Goal: Communication & Community: Share content

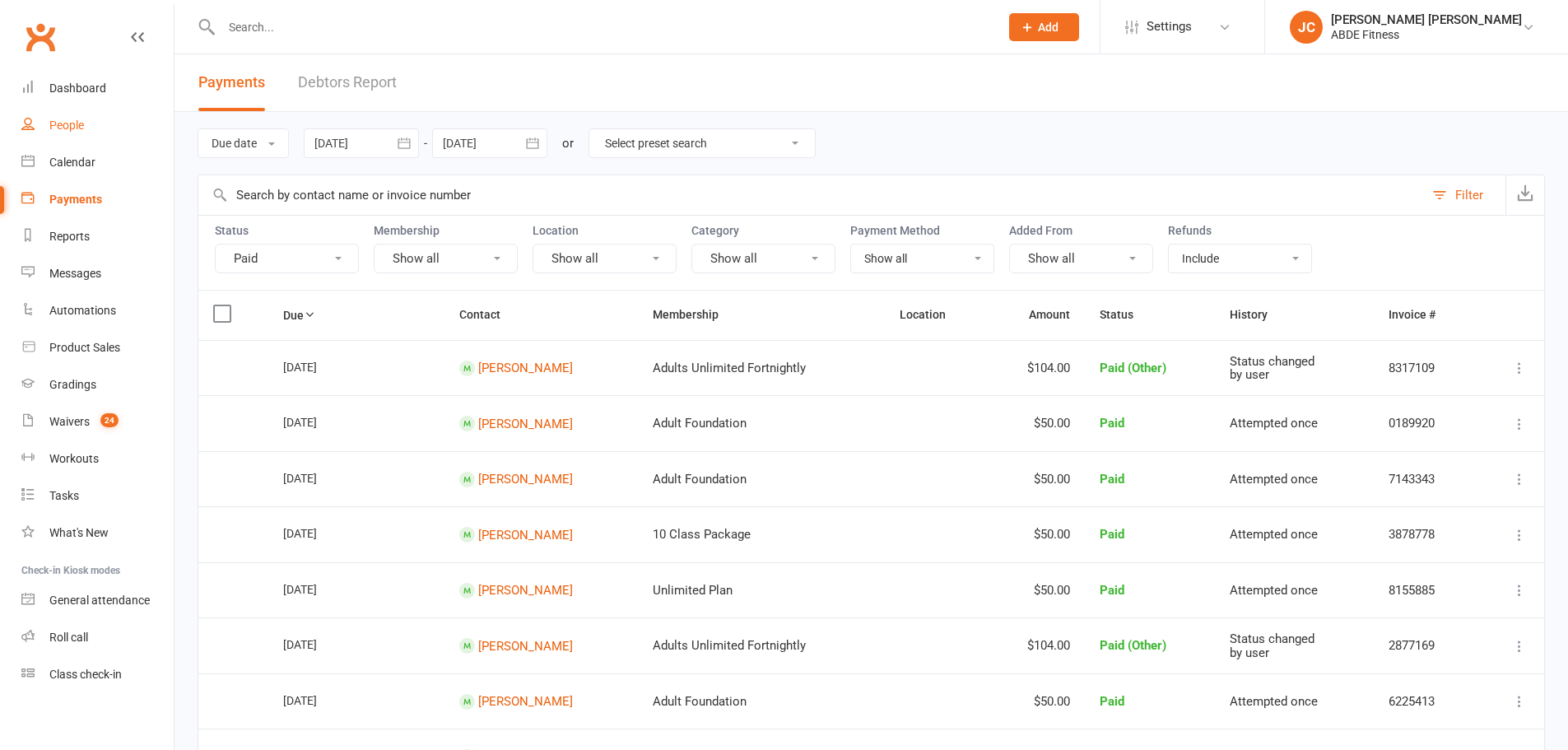
click at [76, 133] on link "People" at bounding box center [98, 125] width 152 height 37
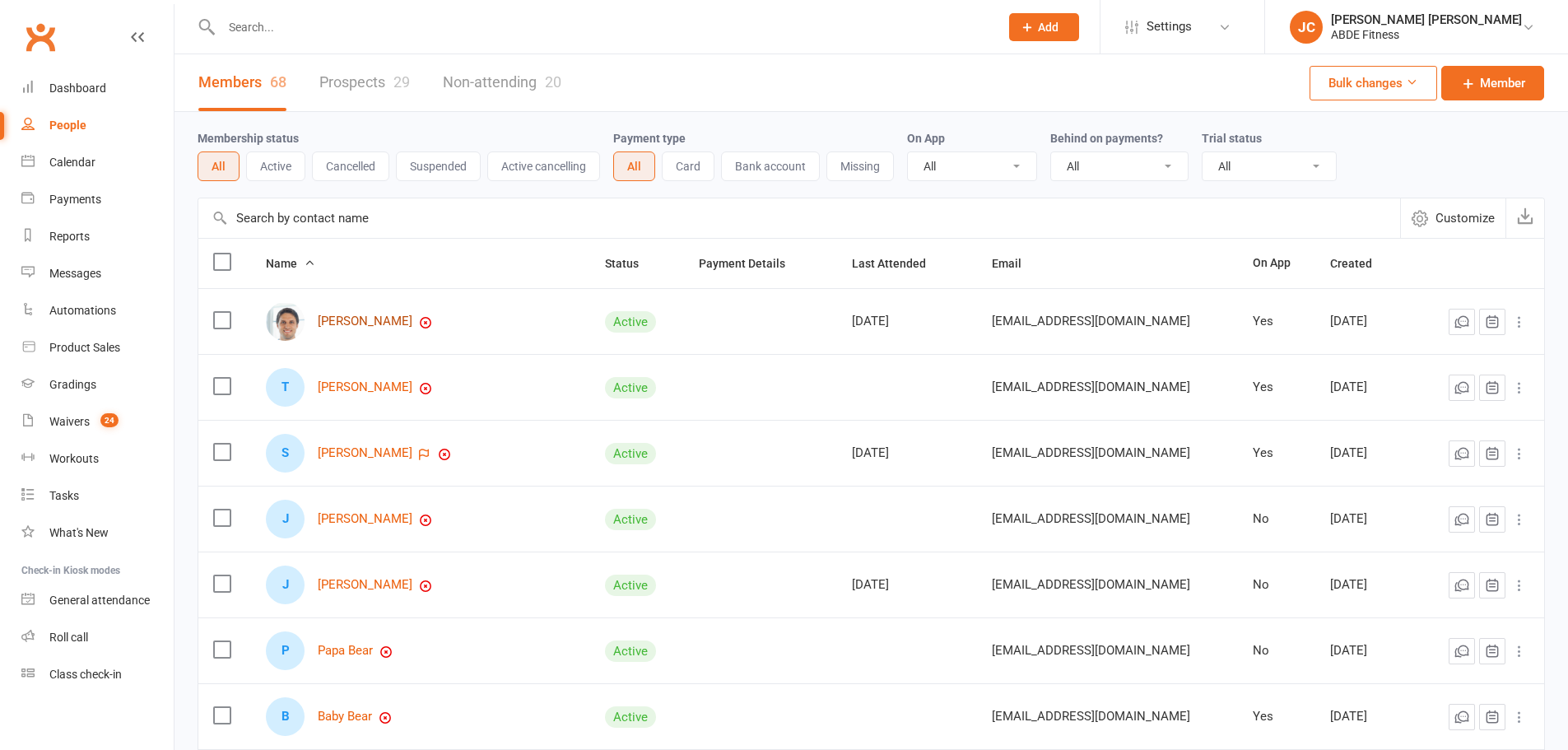
click at [355, 322] on link "Scott Andrews" at bounding box center [365, 321] width 95 height 14
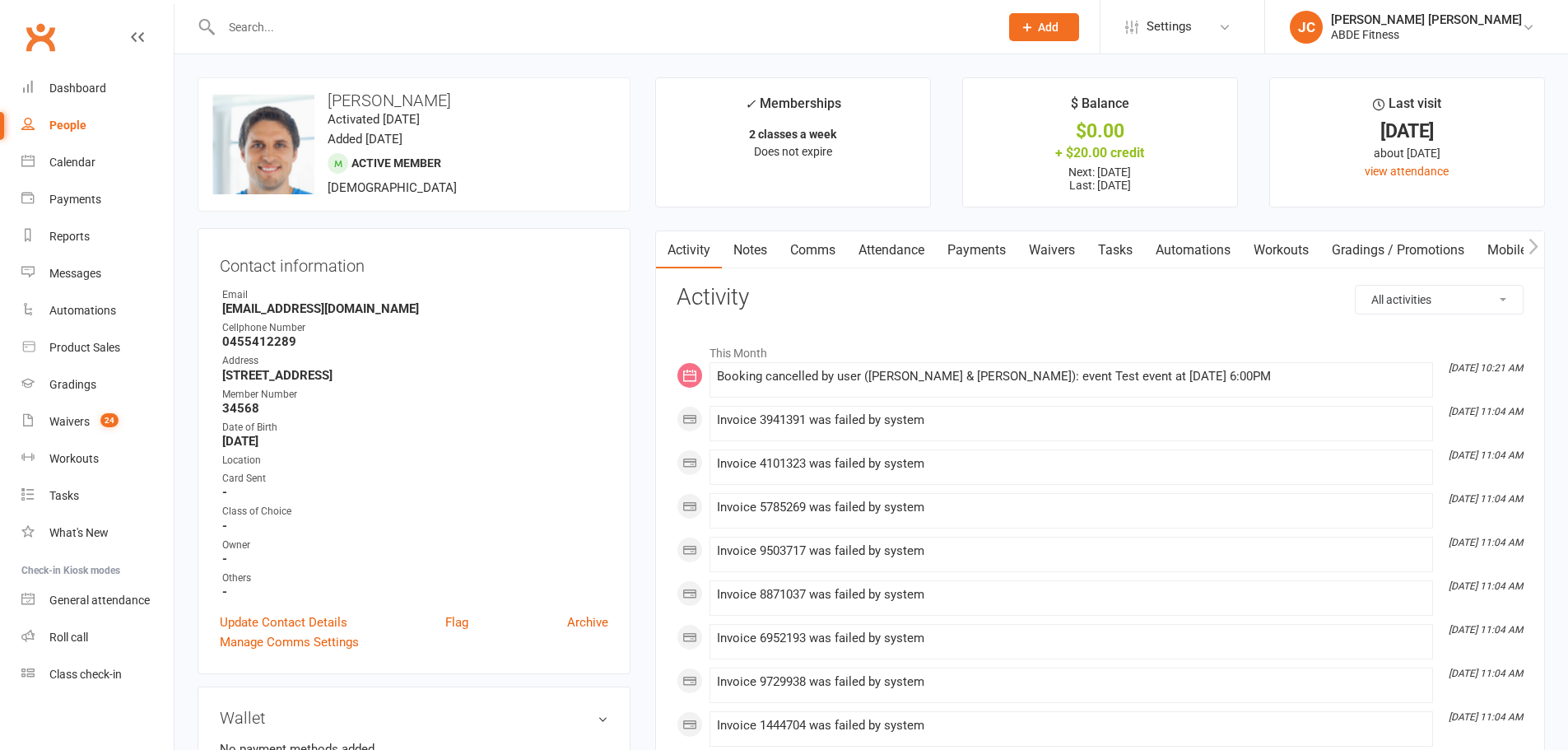
click at [1031, 249] on link "Waivers" at bounding box center [1052, 250] width 69 height 38
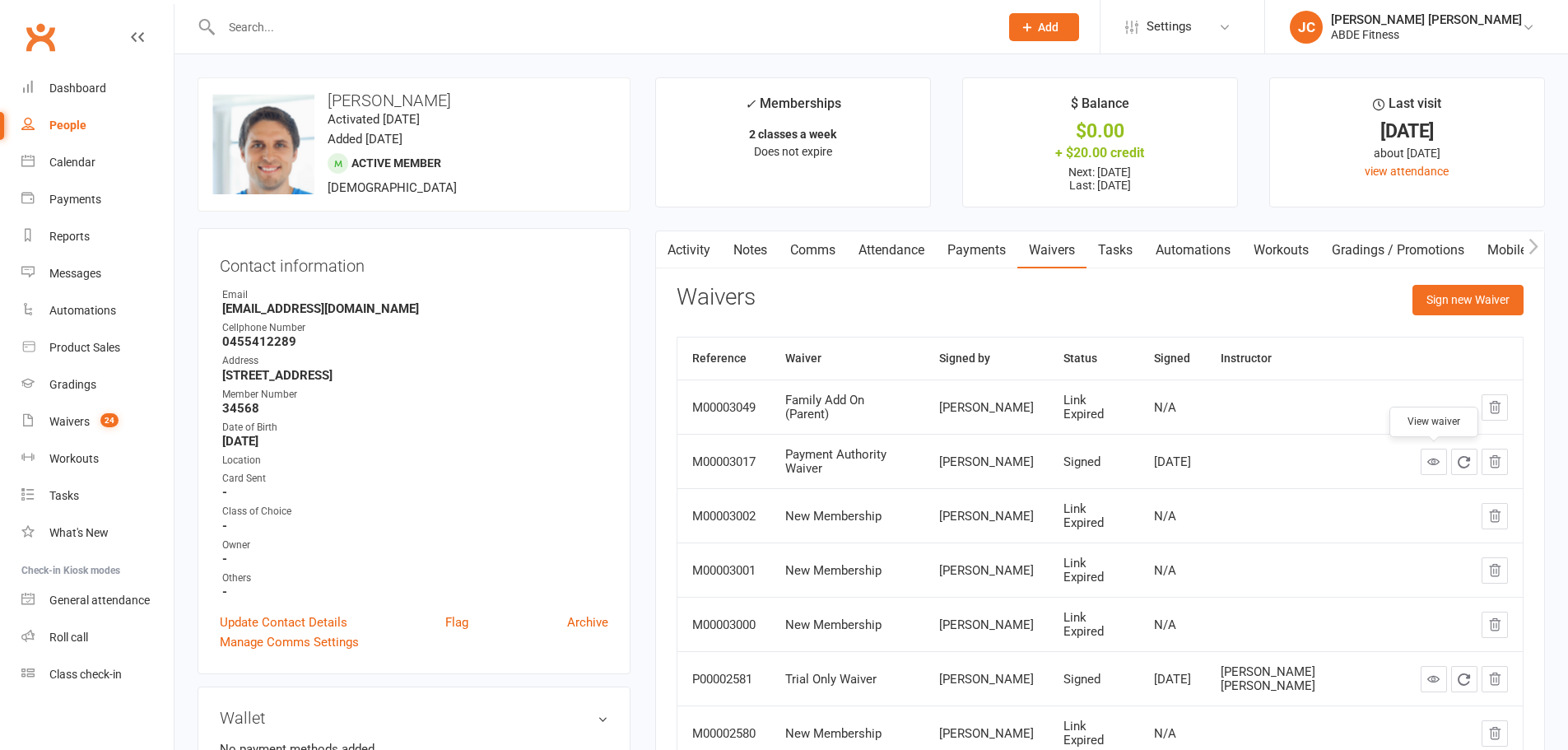
click at [1431, 459] on icon at bounding box center [1433, 461] width 12 height 12
click at [97, 125] on link "People" at bounding box center [98, 125] width 152 height 37
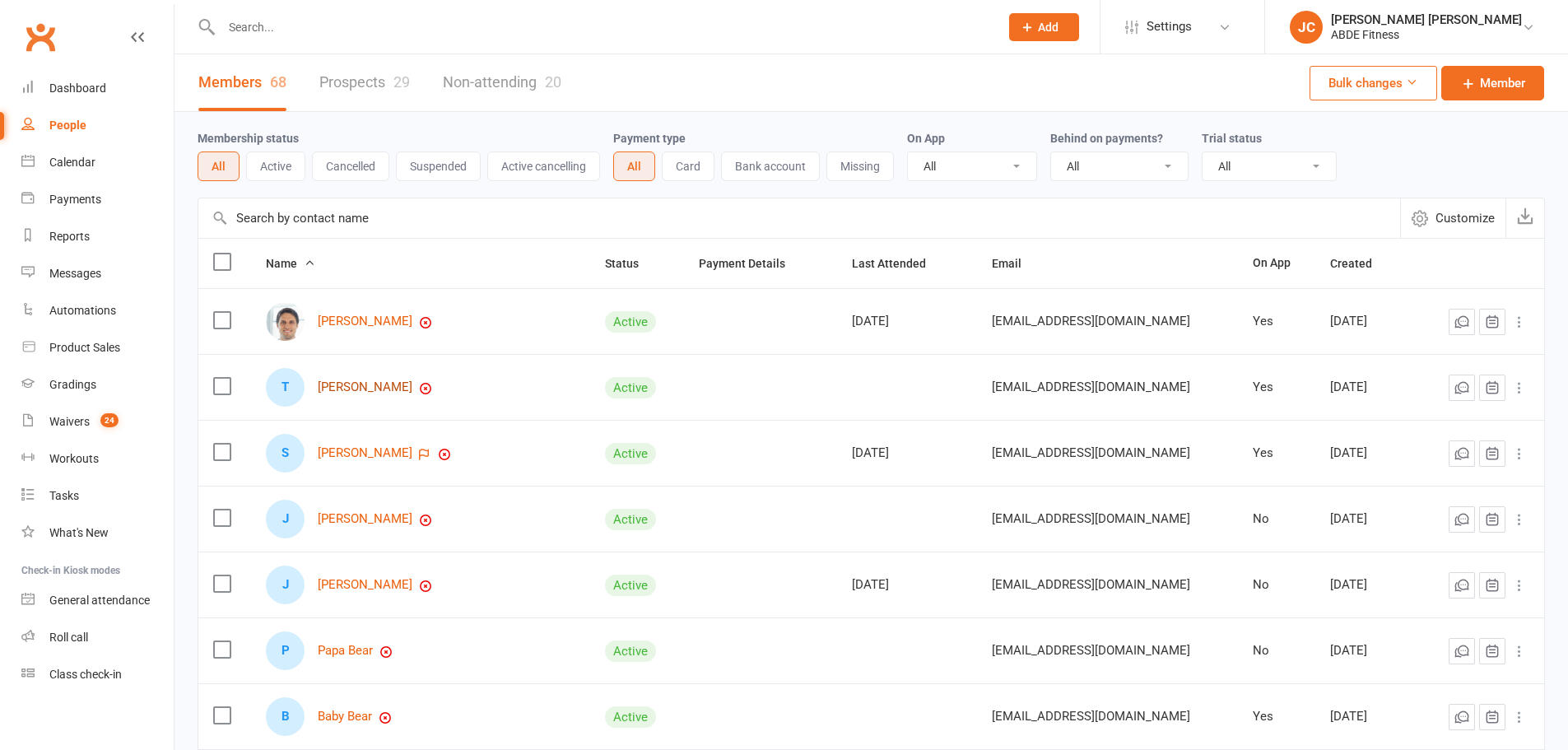
click at [349, 391] on link "Teddy B" at bounding box center [365, 387] width 95 height 14
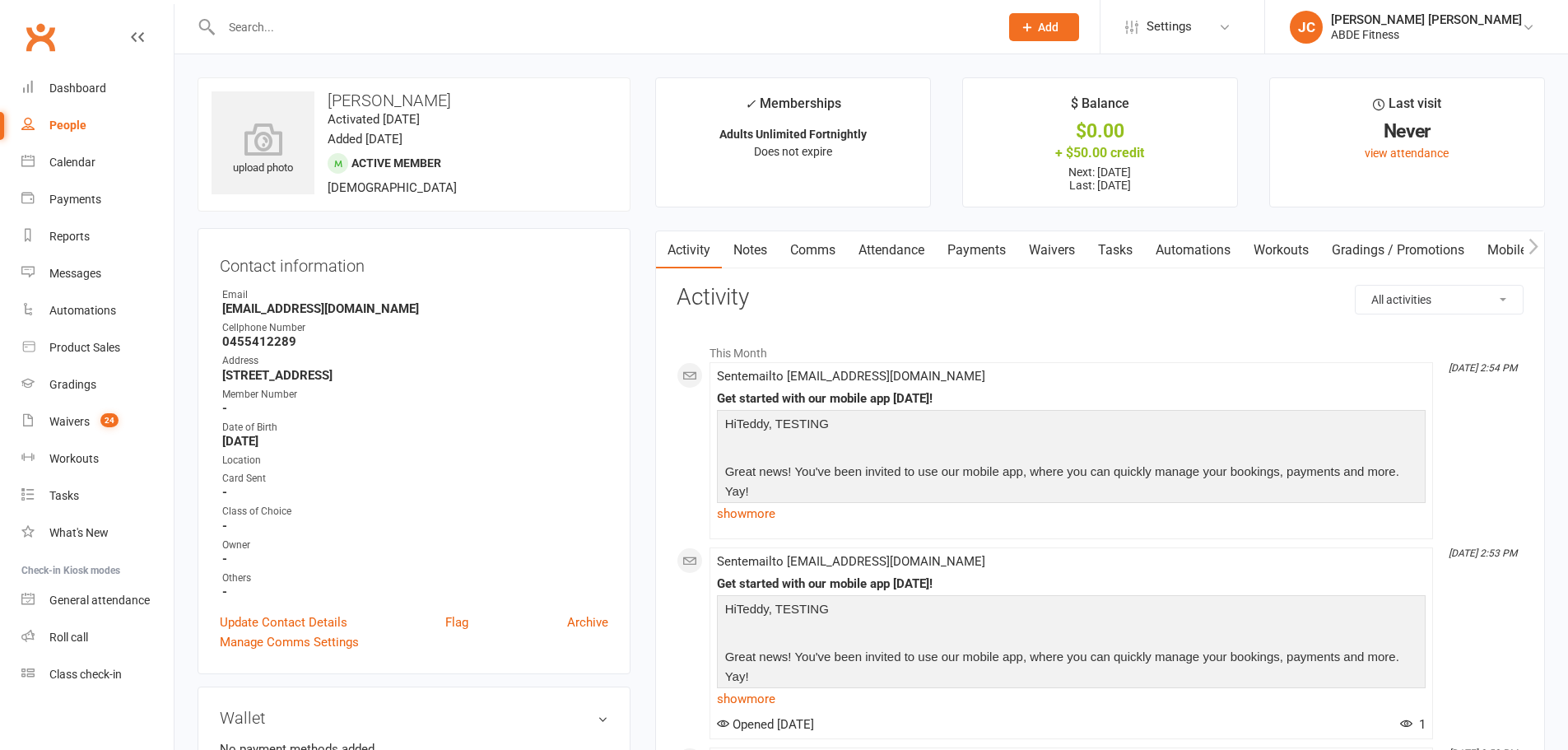
click at [1510, 247] on link "Mobile App" at bounding box center [1521, 250] width 89 height 38
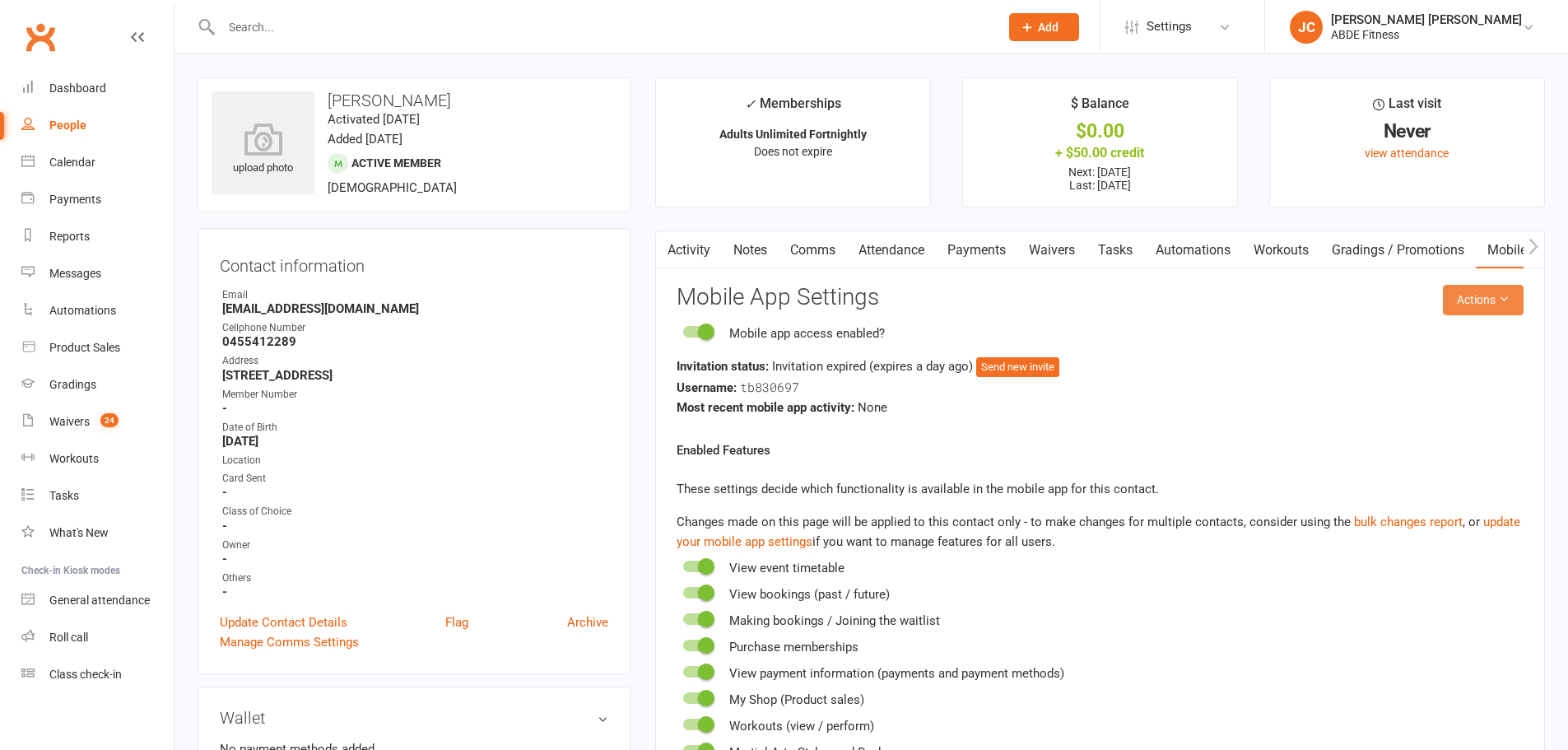
click at [1499, 303] on icon at bounding box center [1504, 298] width 11 height 11
click at [1426, 362] on link "Send invitation SMS" at bounding box center [1429, 370] width 163 height 33
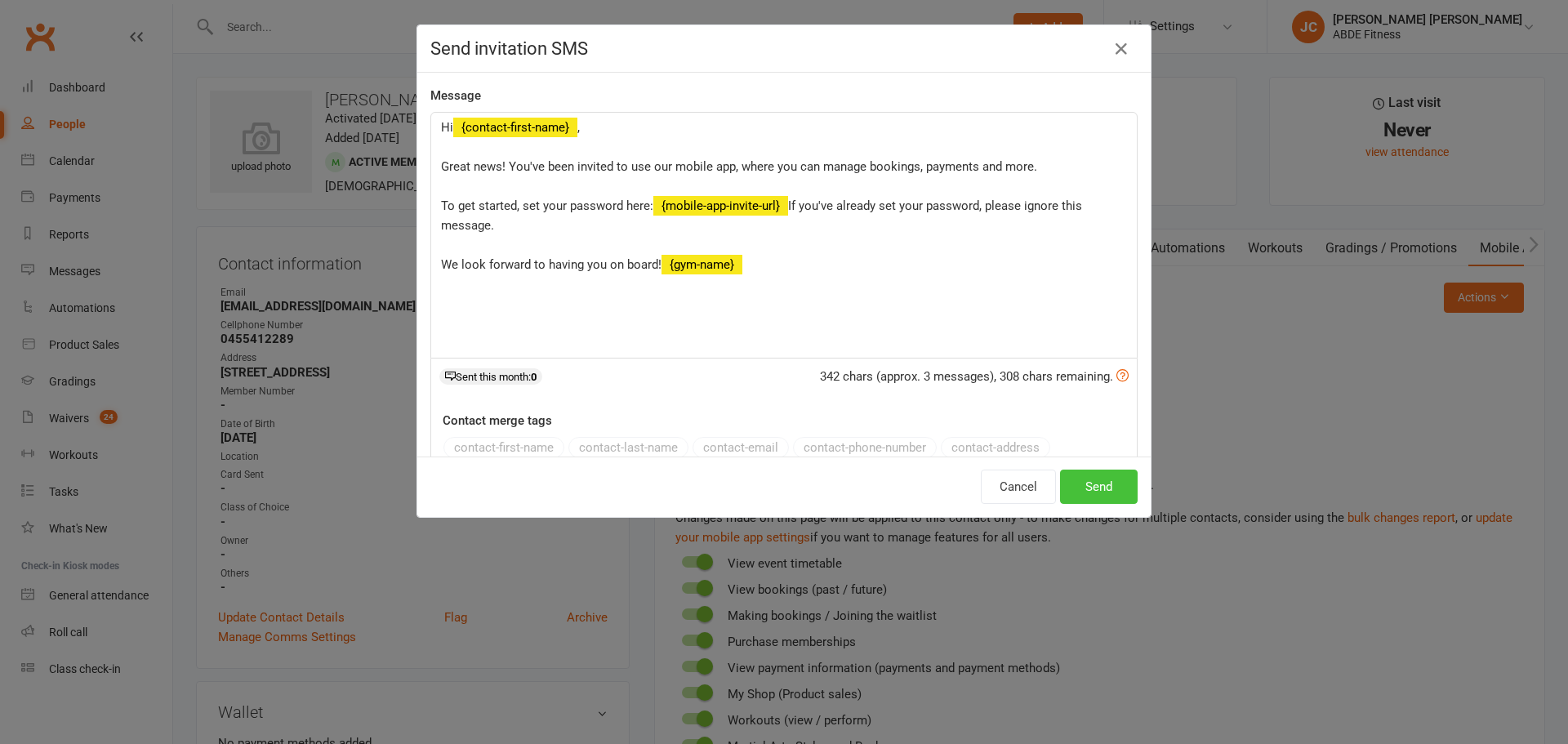
click at [1099, 489] on button "Send" at bounding box center [1099, 486] width 77 height 34
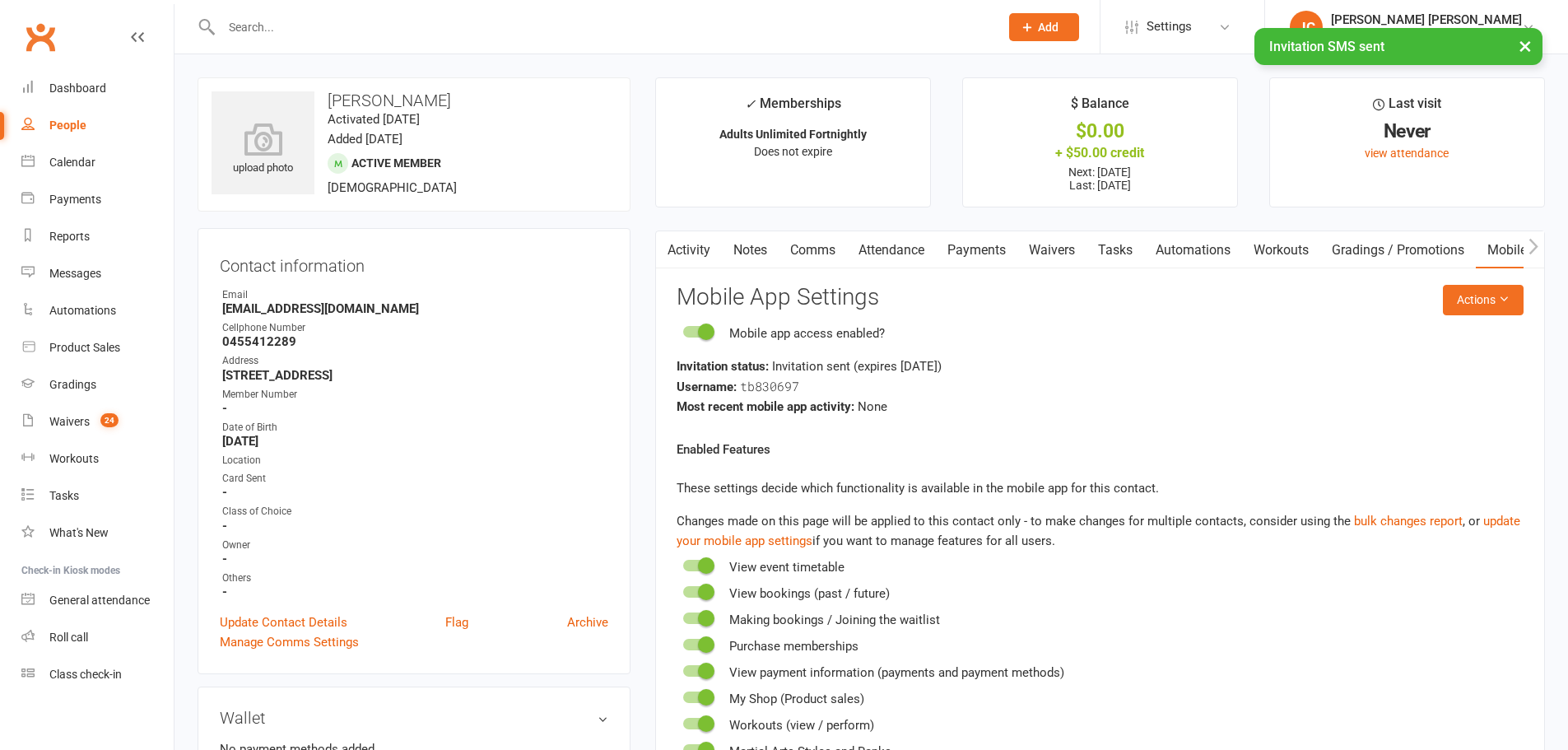
click at [670, 245] on icon "button" at bounding box center [665, 246] width 10 height 18
click at [681, 243] on link "Activity" at bounding box center [689, 250] width 66 height 38
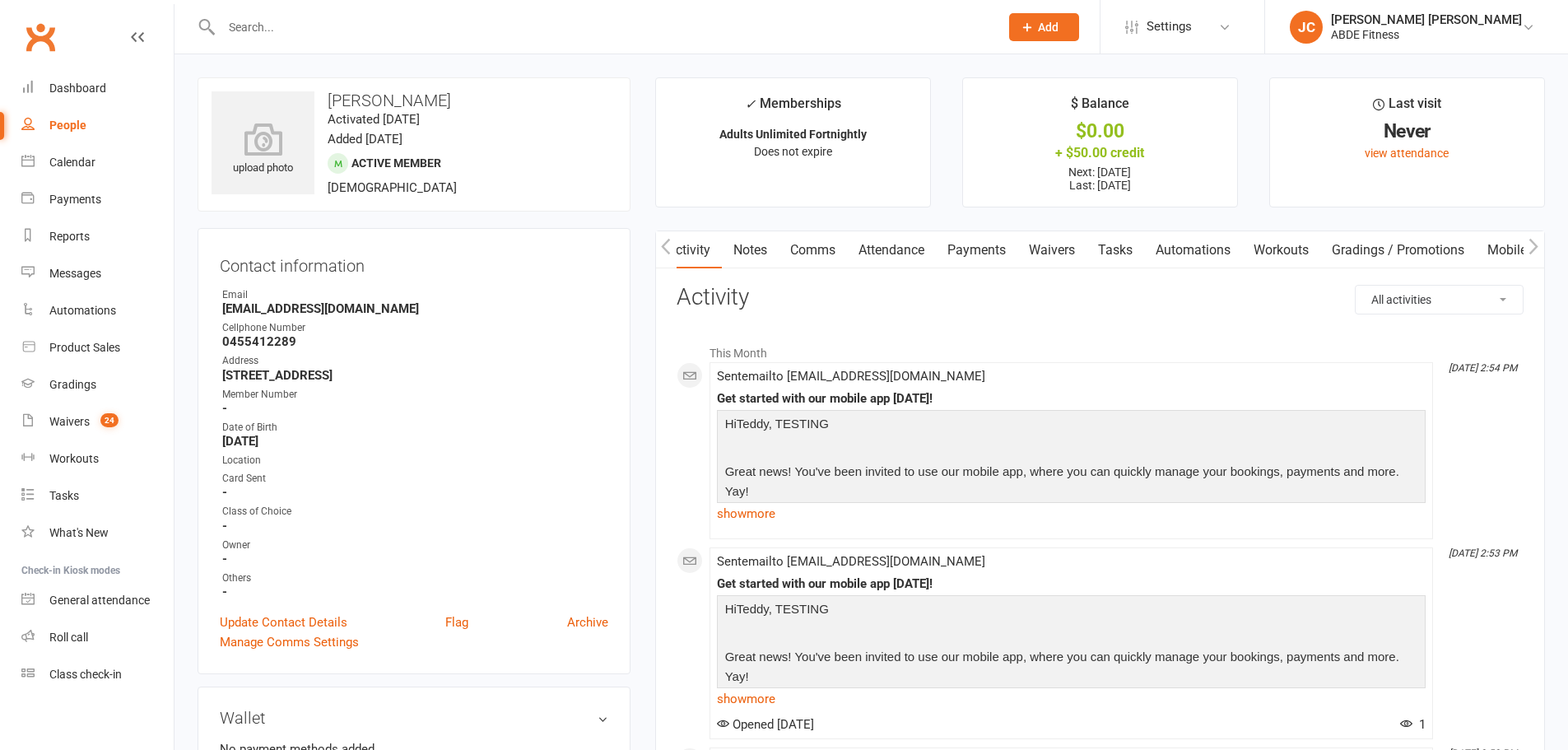
scroll to position [0, 83]
click at [1192, 27] on span "Settings" at bounding box center [1169, 27] width 46 height 37
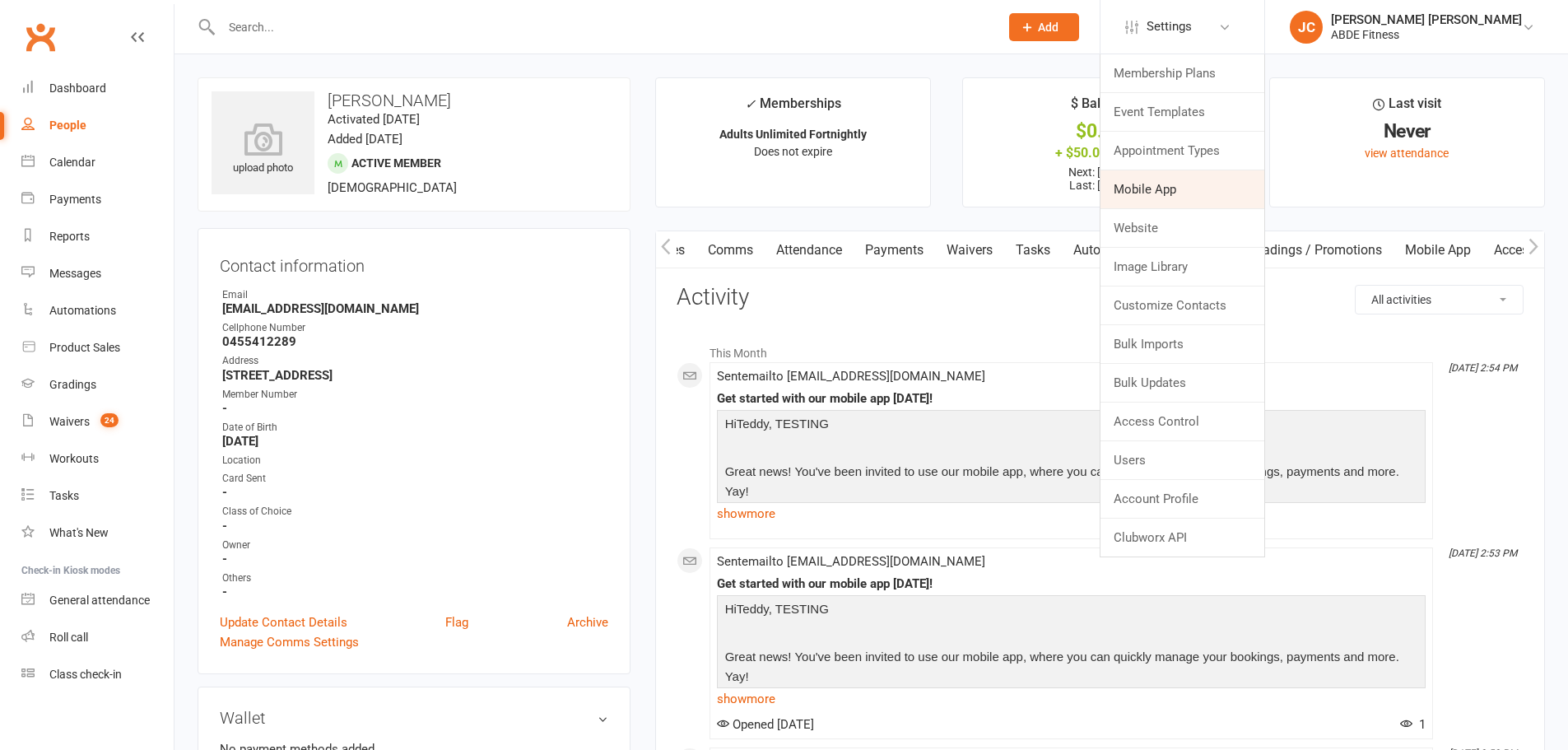
click at [1211, 195] on link "Mobile App" at bounding box center [1182, 189] width 164 height 38
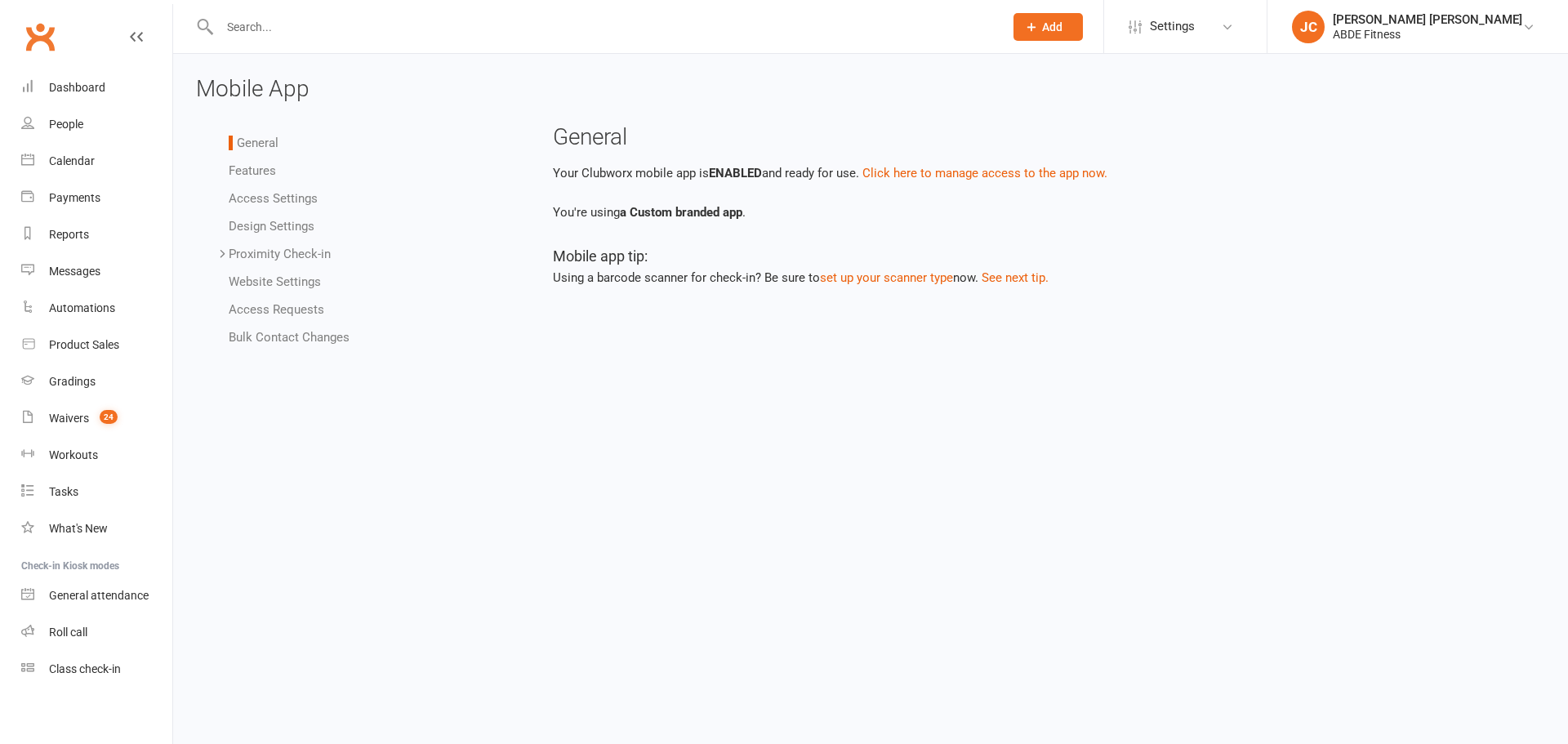
click at [279, 331] on link "Bulk Contact Changes" at bounding box center [289, 337] width 121 height 15
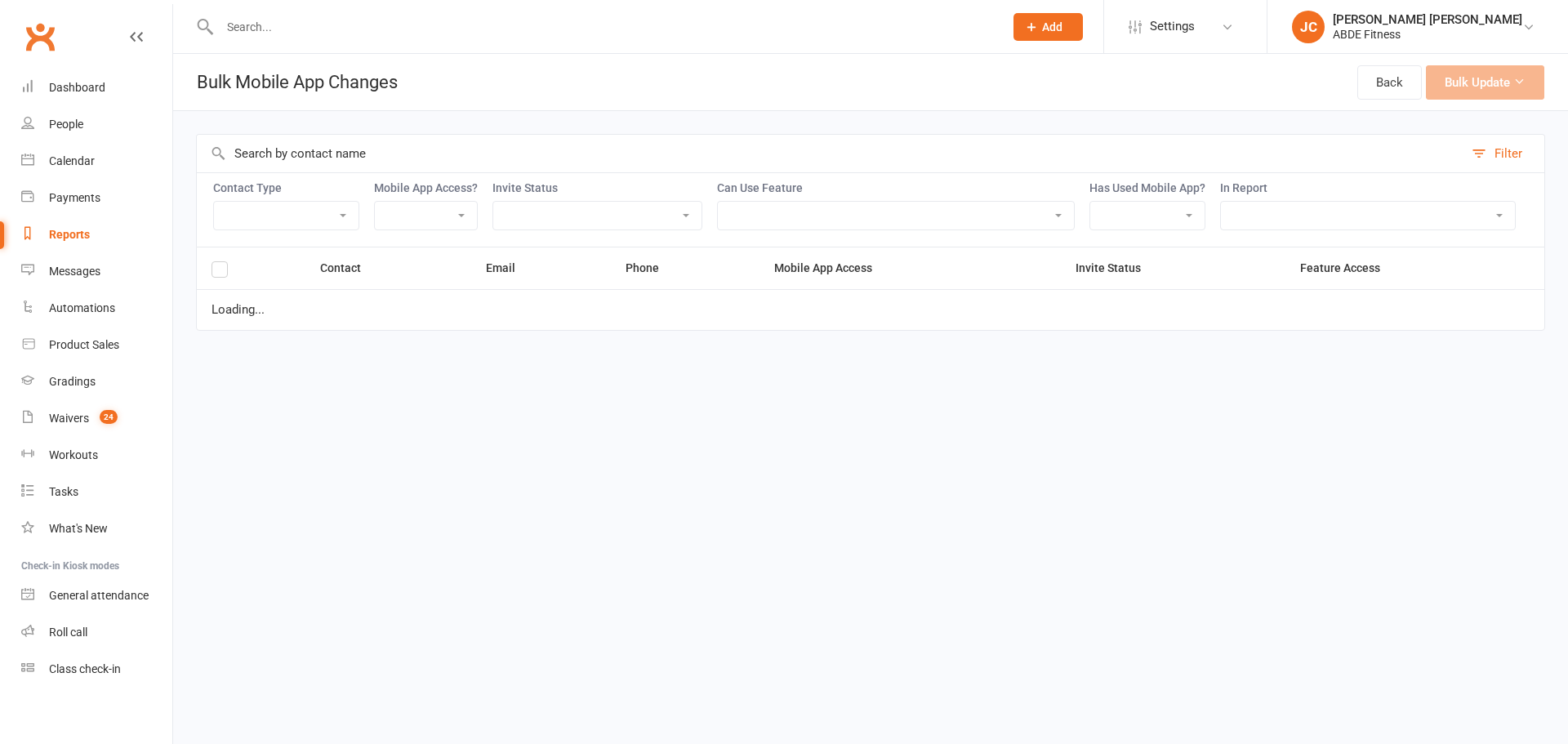
click at [322, 156] on input "text" at bounding box center [830, 153] width 1267 height 38
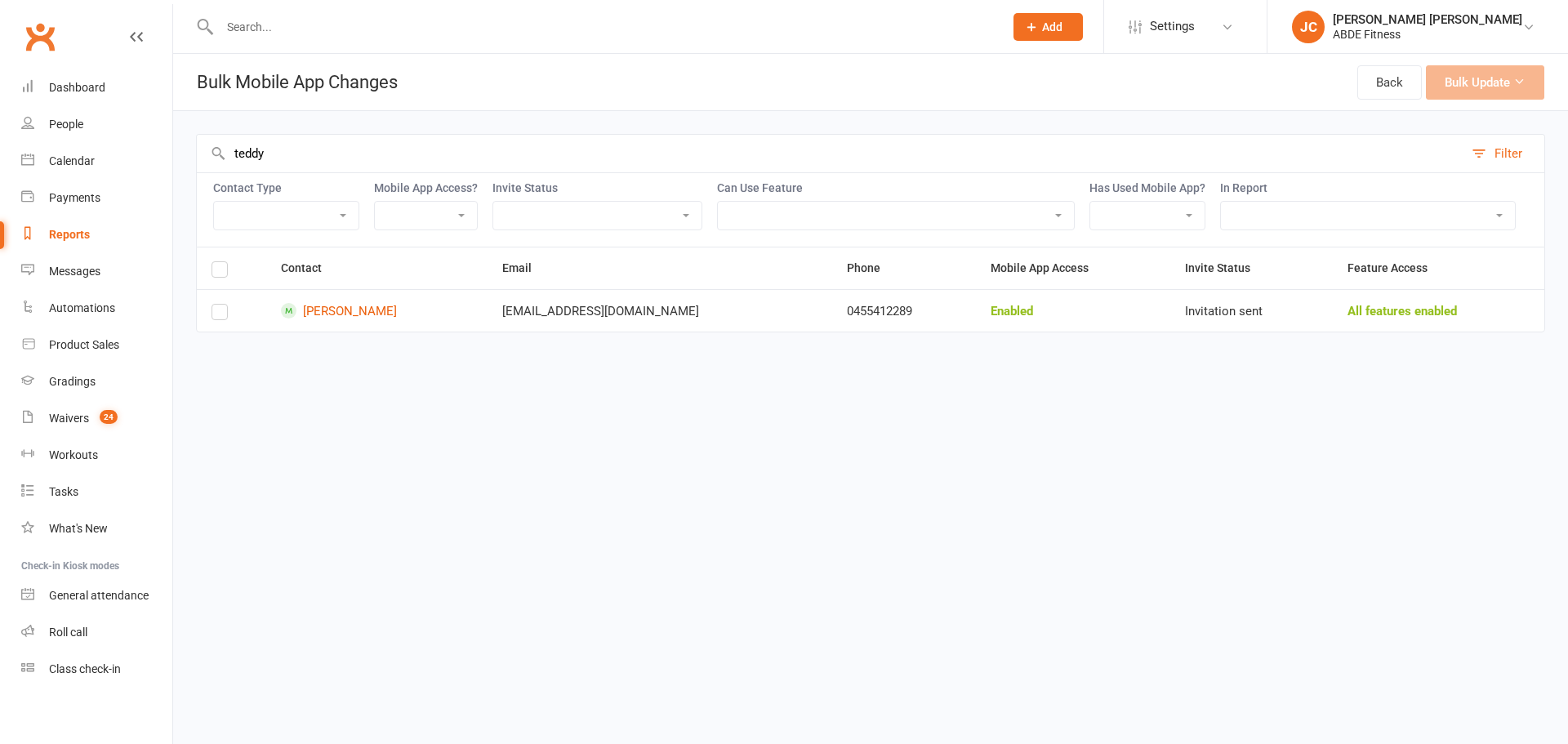
type input "teddy"
click at [215, 315] on label at bounding box center [220, 315] width 17 height 0
click at [215, 304] on input "checkbox" at bounding box center [220, 304] width 17 height 0
click at [1516, 93] on button "Bulk Update (1)" at bounding box center [1476, 82] width 137 height 34
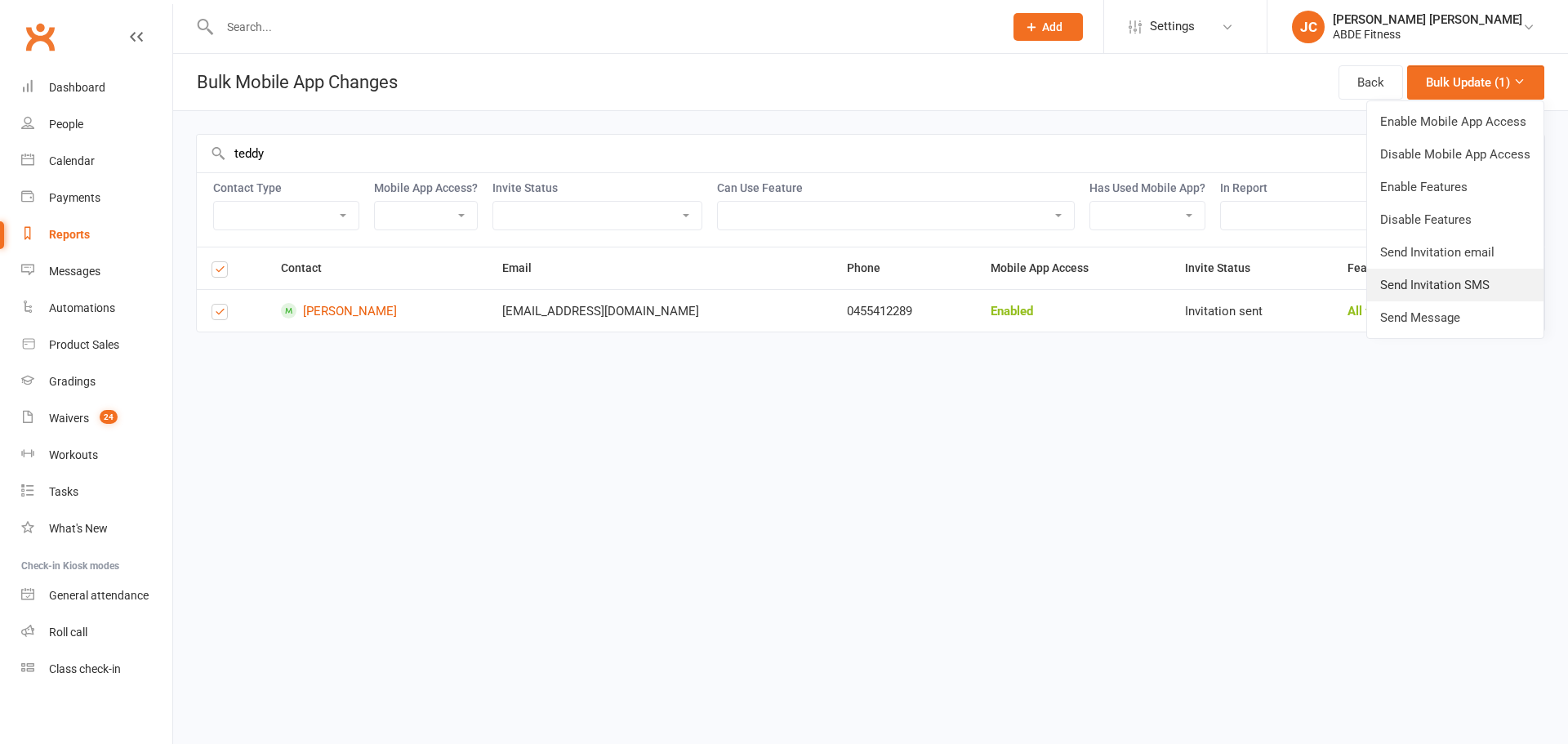
click at [1438, 277] on link "Send Invitation SMS" at bounding box center [1455, 284] width 176 height 32
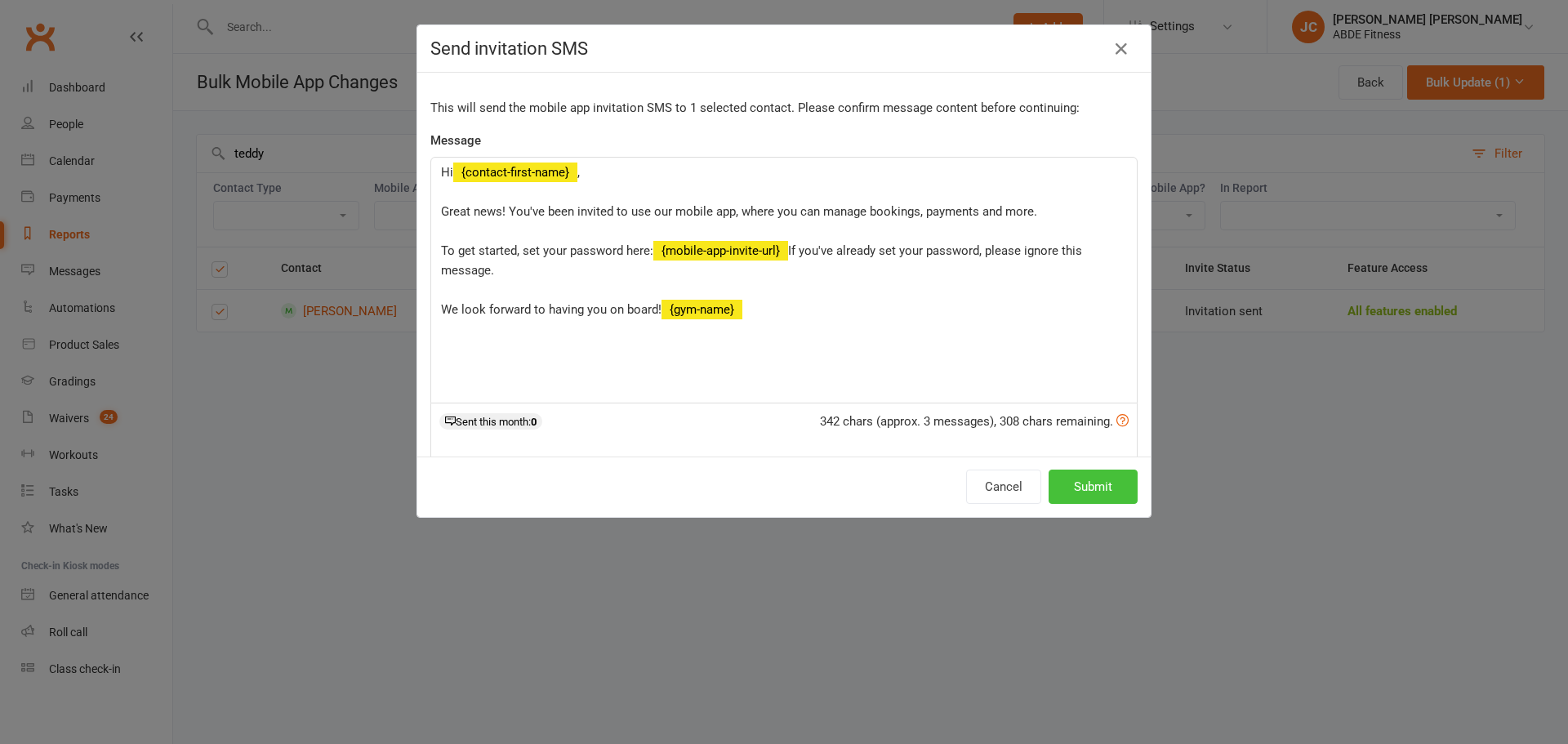
click at [1090, 490] on button "Submit" at bounding box center [1093, 486] width 89 height 34
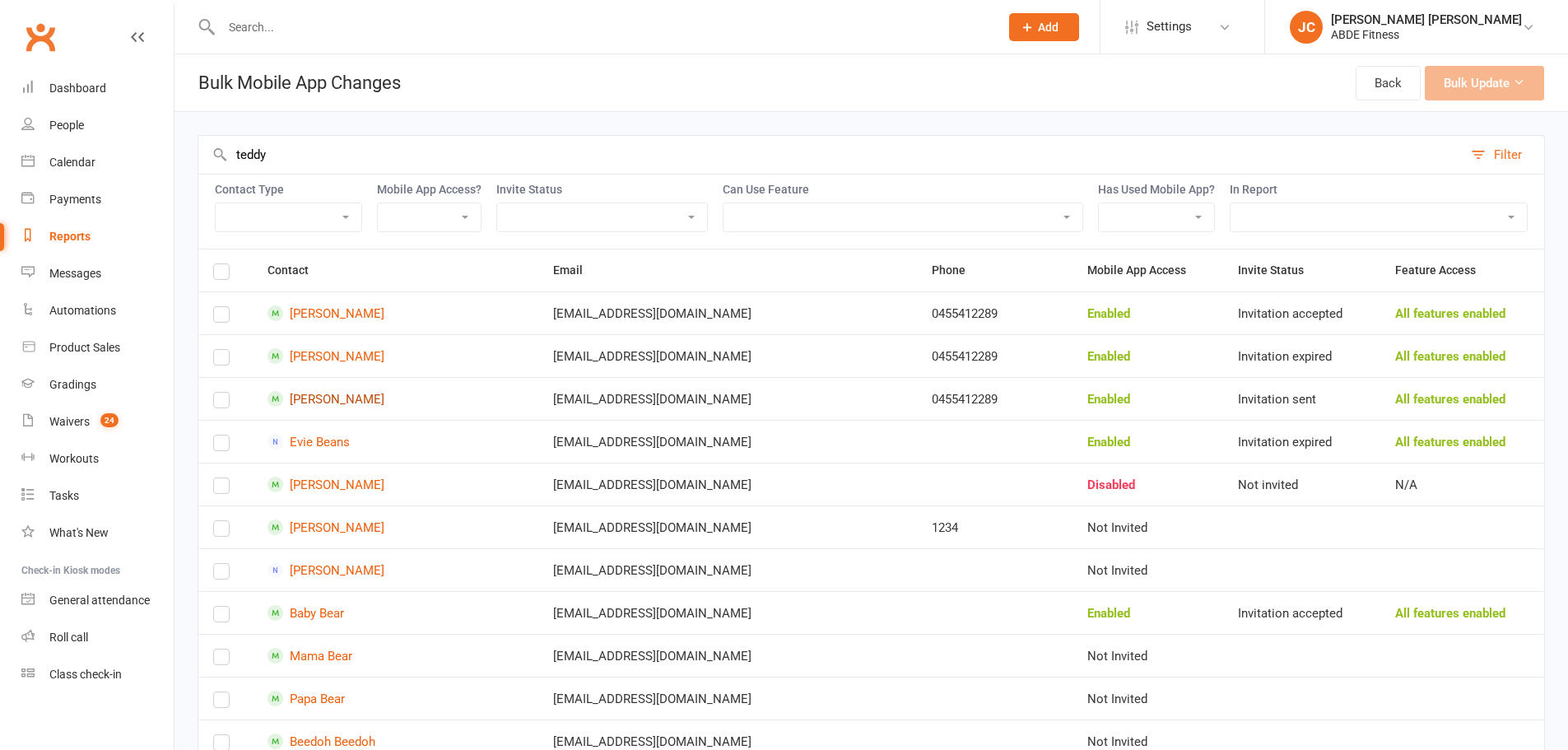
click at [319, 400] on link "Teddy B" at bounding box center [396, 399] width 257 height 16
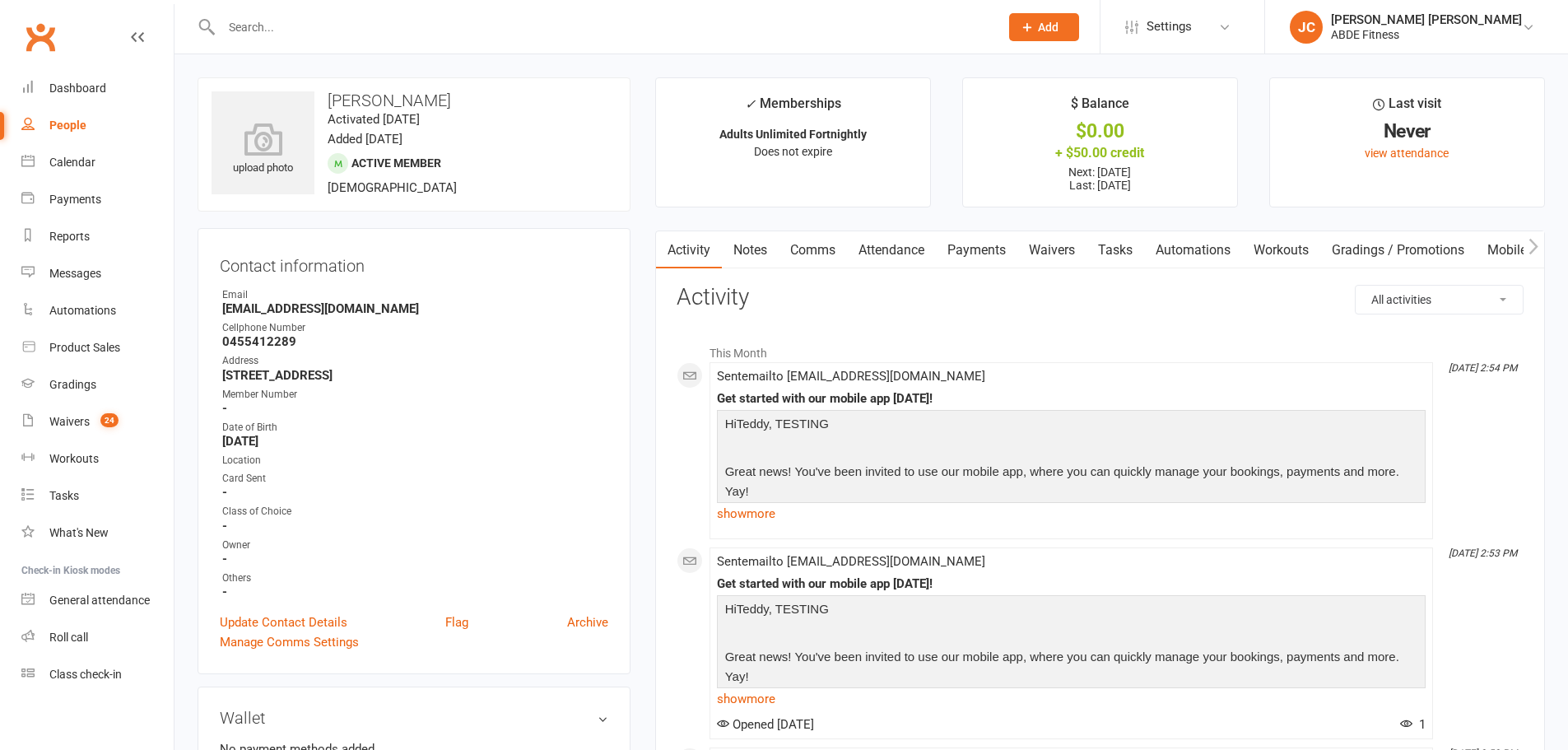
click at [87, 115] on link "People" at bounding box center [98, 125] width 152 height 37
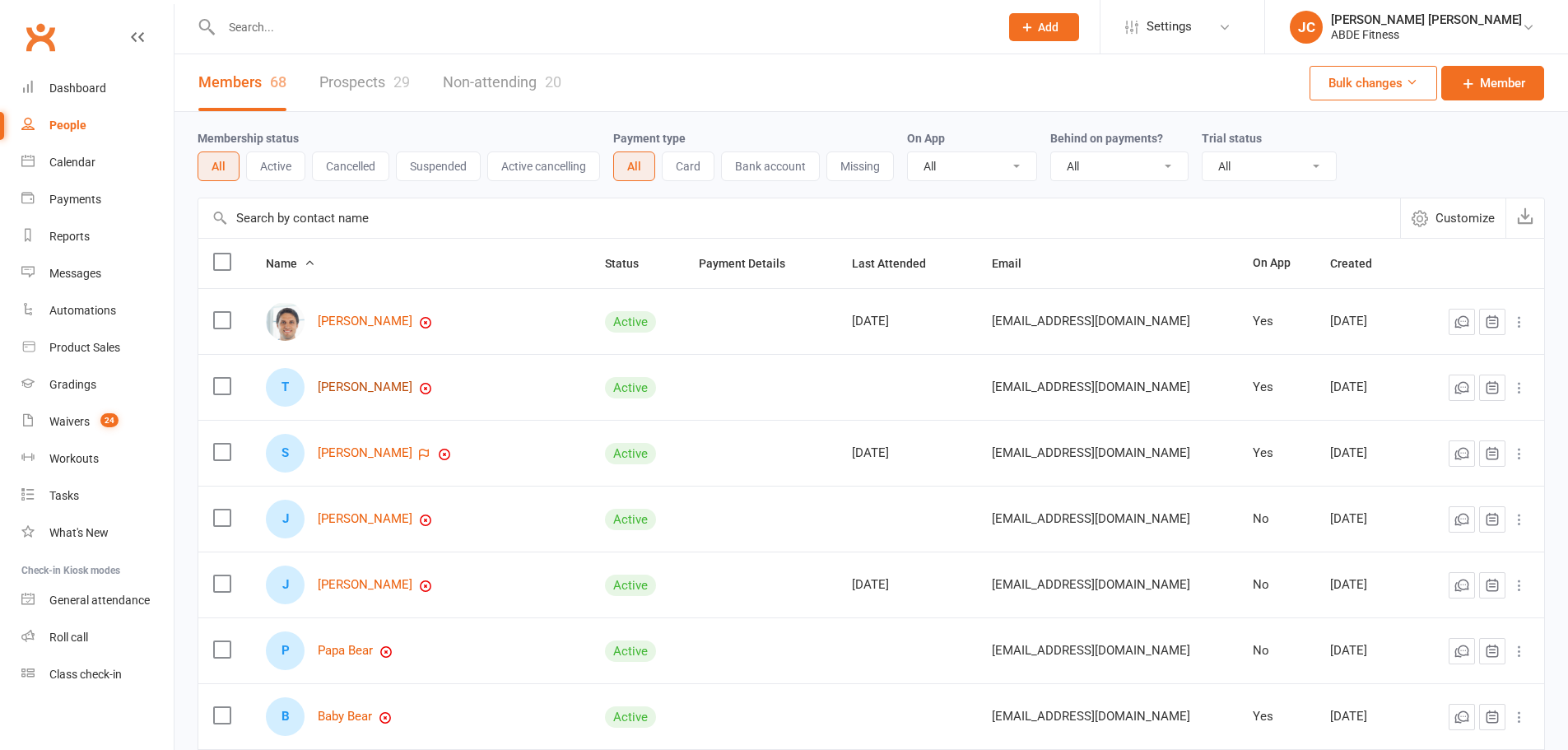
click at [351, 386] on link "Teddy B" at bounding box center [365, 387] width 95 height 14
